Goal: Transaction & Acquisition: Book appointment/travel/reservation

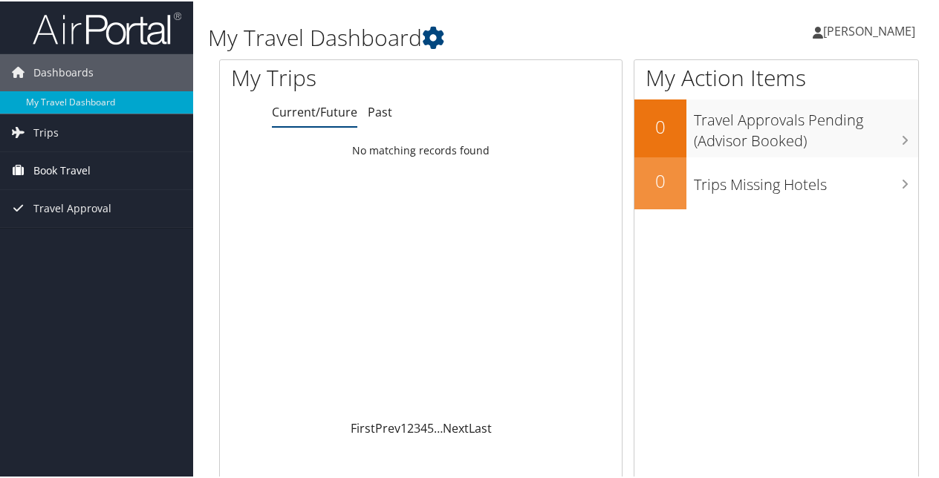
click at [73, 166] on span "Book Travel" at bounding box center [61, 169] width 57 height 37
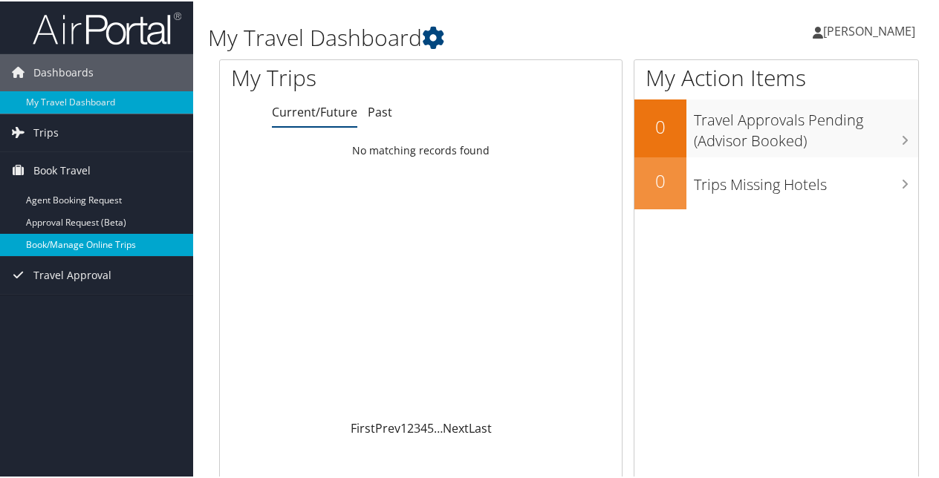
click at [65, 242] on link "Book/Manage Online Trips" at bounding box center [96, 243] width 193 height 22
